Goal: Find specific page/section: Find specific page/section

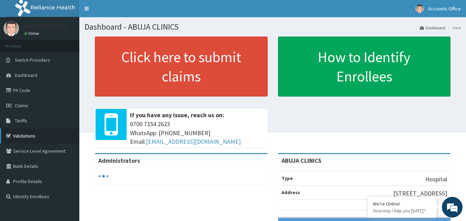
click at [12, 135] on icon at bounding box center [9, 136] width 7 height 5
click at [18, 135] on link "Validations" at bounding box center [39, 135] width 79 height 15
click at [16, 138] on link "Validations" at bounding box center [39, 135] width 79 height 15
click at [22, 138] on link "Validations" at bounding box center [39, 135] width 79 height 15
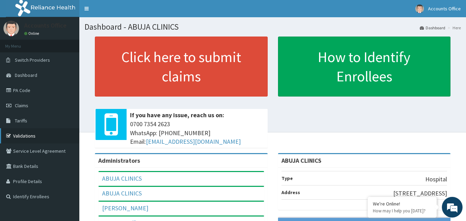
click at [19, 136] on link "Validations" at bounding box center [39, 135] width 79 height 15
